Goal: Download file/media

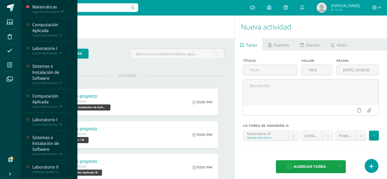
click at [8, 66] on icon at bounding box center [9, 64] width 5 height 5
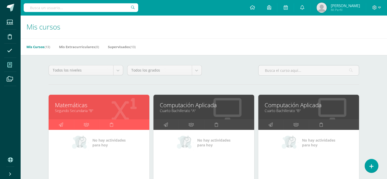
scroll to position [25, 0]
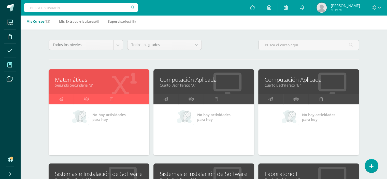
click at [282, 80] on link "Computación Aplicada" at bounding box center [309, 80] width 88 height 8
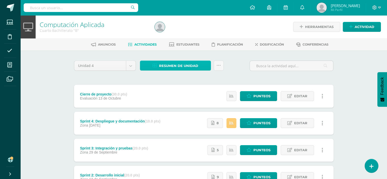
click at [201, 68] on link "Resumen de unidad" at bounding box center [175, 66] width 71 height 10
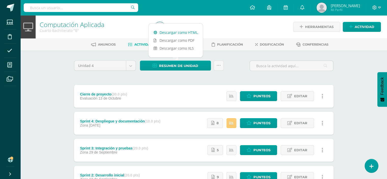
click at [183, 30] on link "Descargar como HTML" at bounding box center [176, 33] width 54 height 8
